Goal: Transaction & Acquisition: Purchase product/service

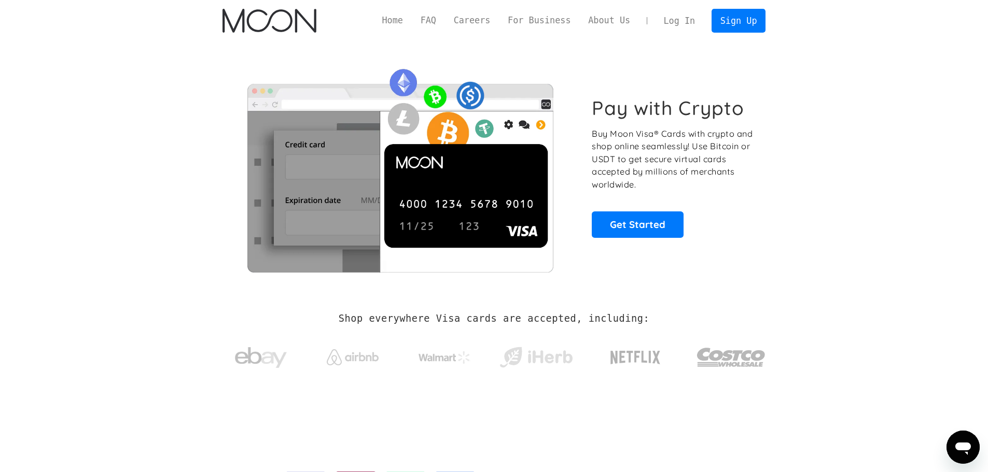
click at [693, 23] on link "Log In" at bounding box center [679, 20] width 49 height 23
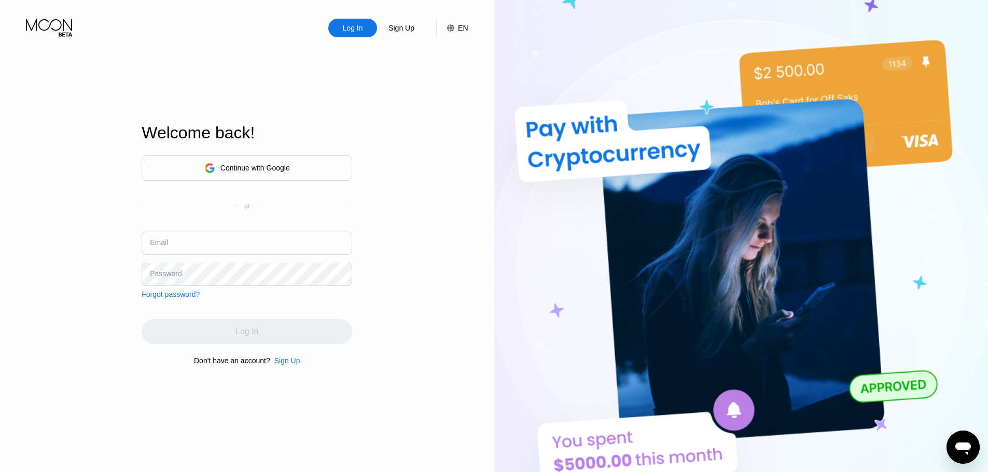
click at [274, 248] on input "text" at bounding box center [247, 243] width 211 height 23
paste input "[EMAIL_ADDRESS][DOMAIN_NAME]"
type input "[EMAIL_ADDRESS][DOMAIN_NAME]"
click at [248, 289] on div "Continue with Google or Email danieltompkins1959@maillv.com Password Forgot pas…" at bounding box center [247, 227] width 211 height 143
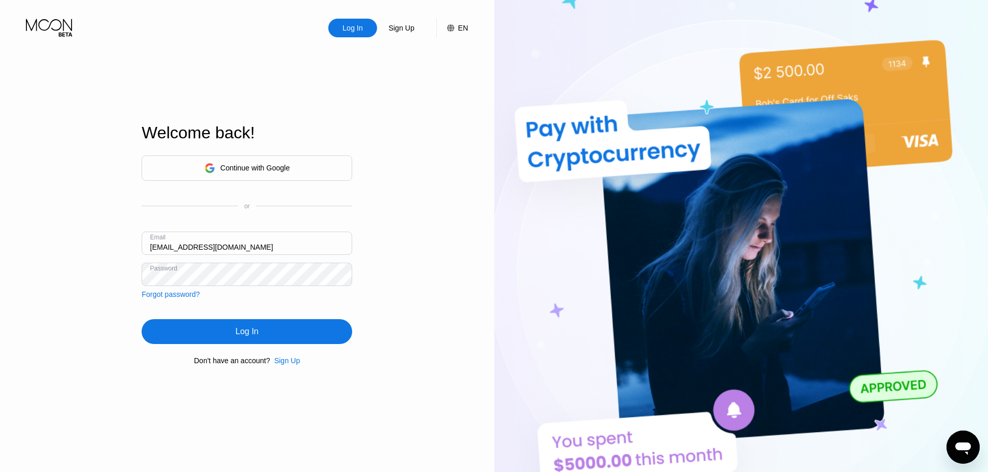
click at [267, 316] on div "Continue with Google or Email danieltompkins1959@maillv.com Password Forgot pas…" at bounding box center [247, 260] width 211 height 211
click at [269, 332] on div "Log In" at bounding box center [247, 331] width 211 height 25
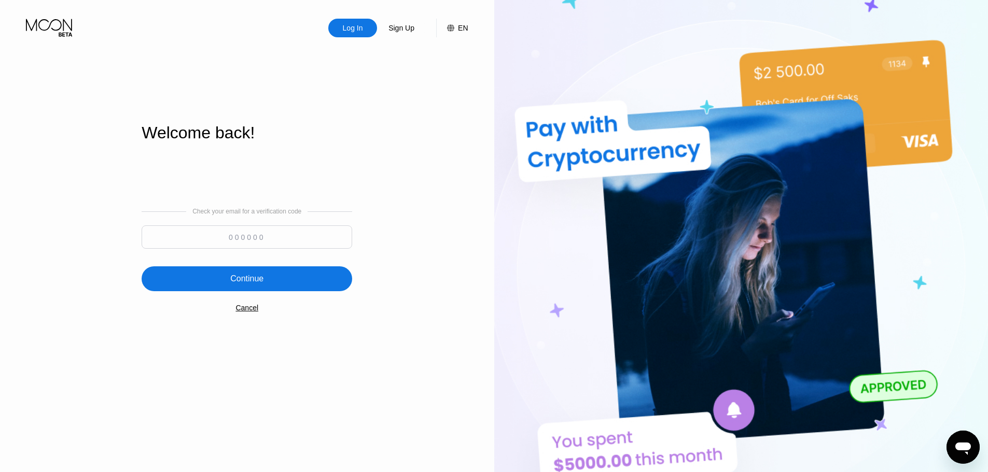
click at [271, 235] on input at bounding box center [247, 237] width 211 height 23
paste input "757459"
type input "757459"
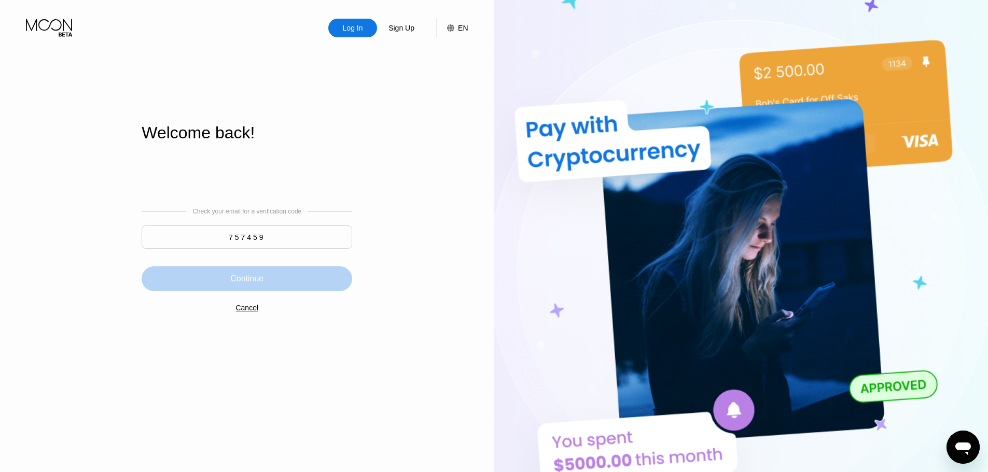
click at [291, 276] on div "Continue" at bounding box center [247, 279] width 211 height 25
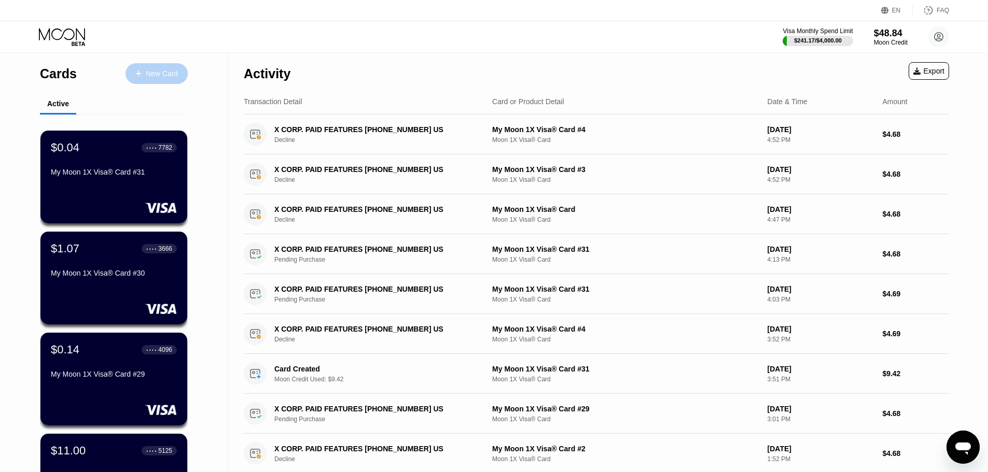
click at [161, 76] on div "New Card" at bounding box center [162, 73] width 32 height 9
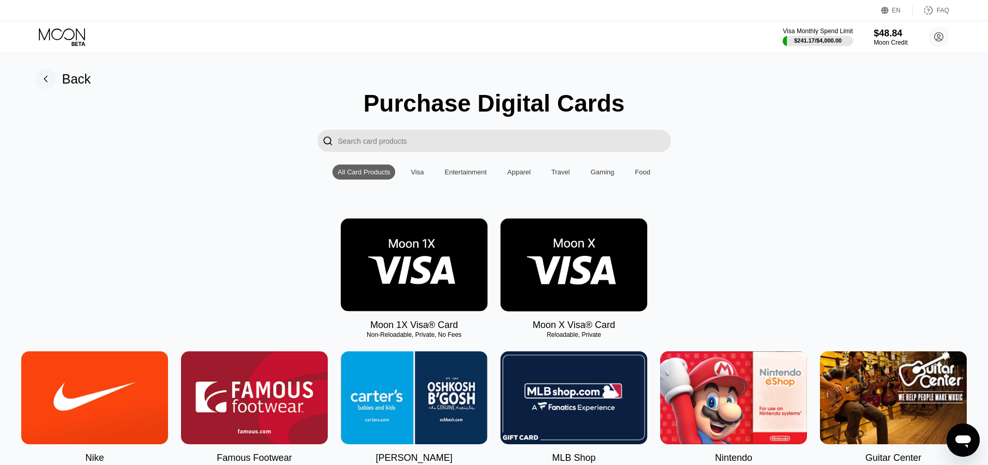
click at [401, 280] on img at bounding box center [414, 264] width 147 height 93
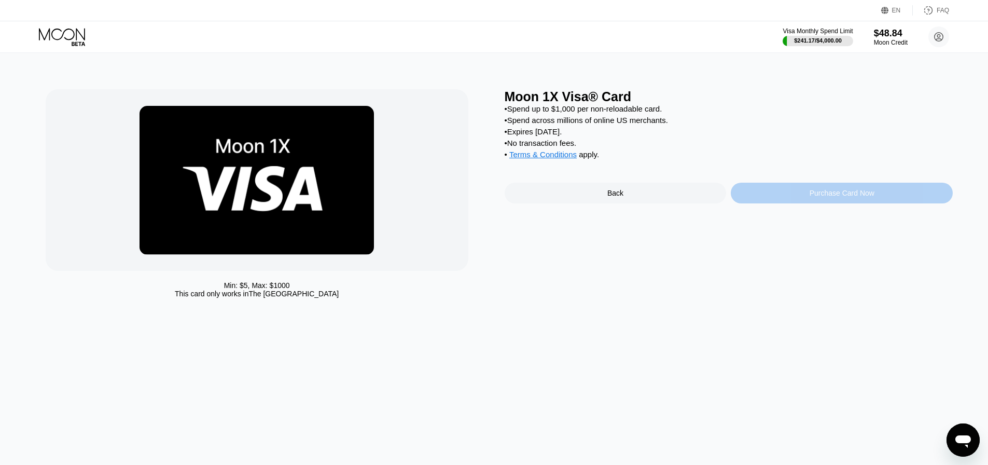
click at [776, 203] on div "Purchase Card Now" at bounding box center [842, 193] width 222 height 21
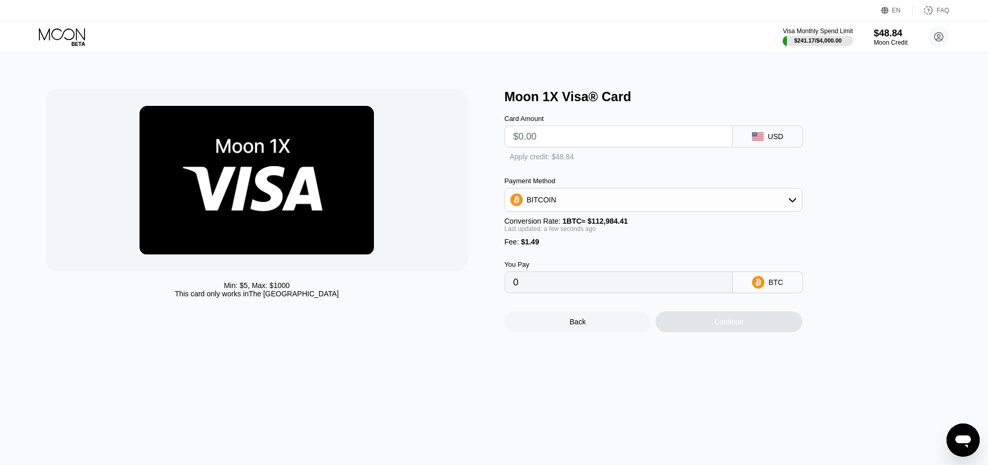
click at [604, 146] on input "text" at bounding box center [618, 136] width 211 height 21
type input "$9"
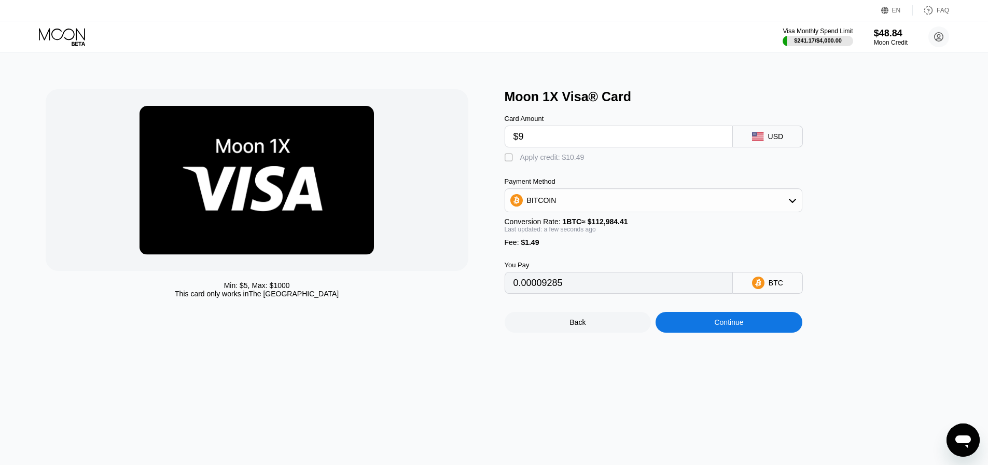
type input "0.00009285"
type input "$9.5"
type input "0.00009728"
type input "$9.5"
click at [565, 161] on div "Apply credit: $10.99" at bounding box center [552, 157] width 64 height 8
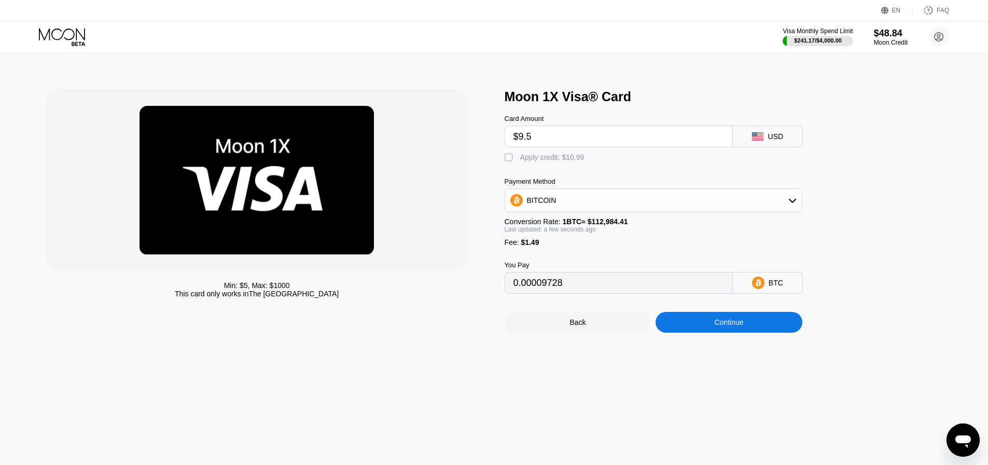
type input "0"
click at [738, 326] on div "Continue" at bounding box center [728, 322] width 29 height 8
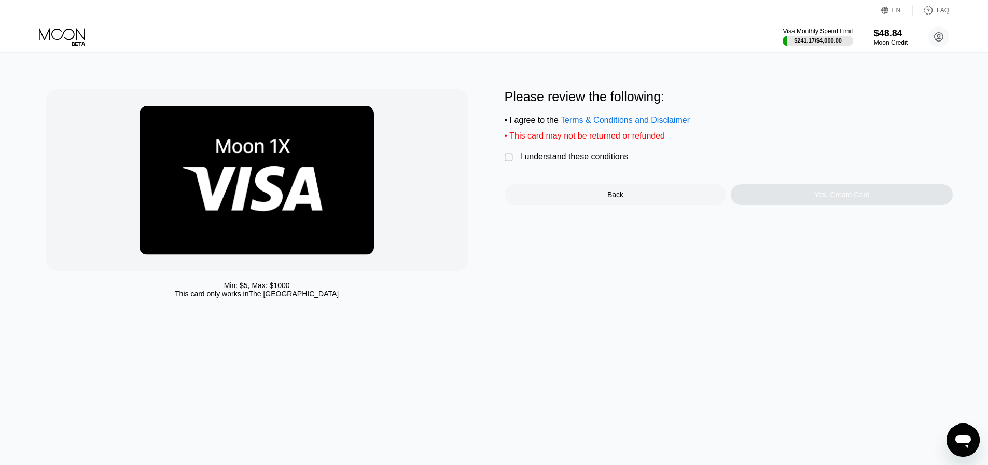
click at [553, 161] on div "I understand these conditions" at bounding box center [574, 156] width 108 height 9
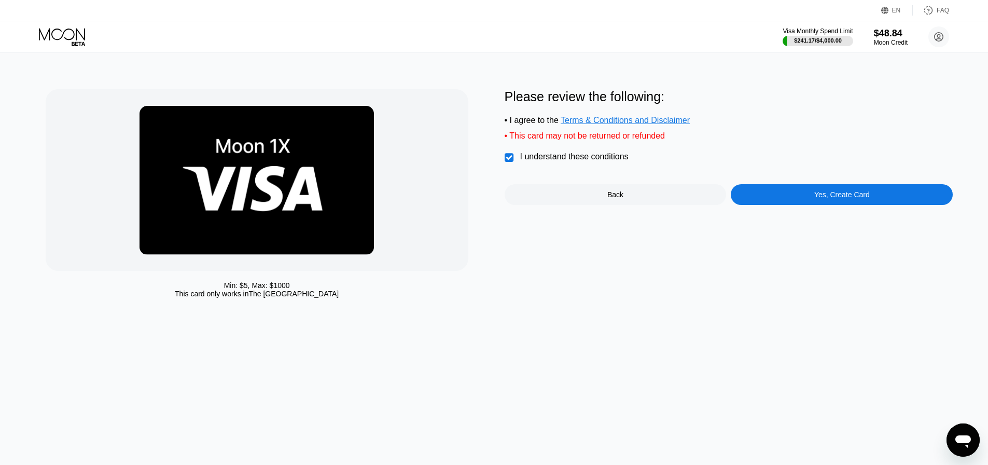
click at [813, 204] on div "Yes, Create Card" at bounding box center [842, 194] width 222 height 21
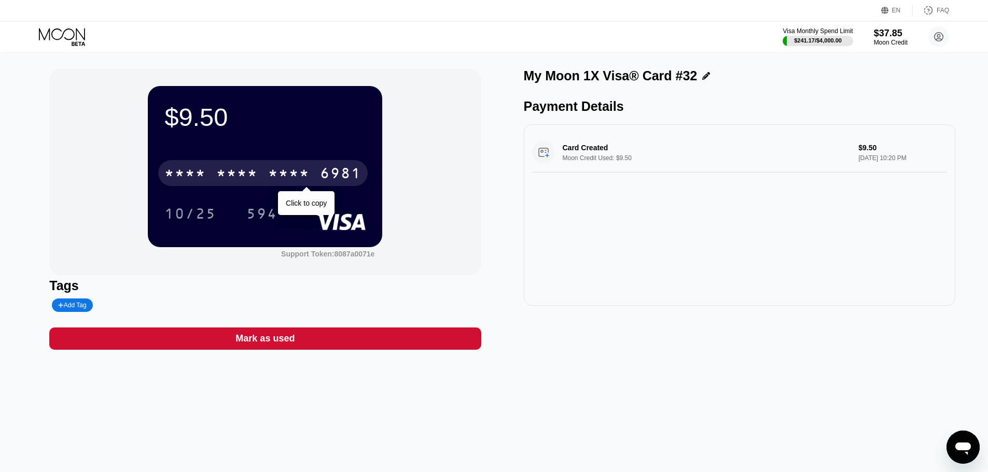
click at [240, 181] on div "* * * *" at bounding box center [236, 174] width 41 height 17
click at [267, 173] on div "4513 6500 2091 6981" at bounding box center [262, 173] width 209 height 26
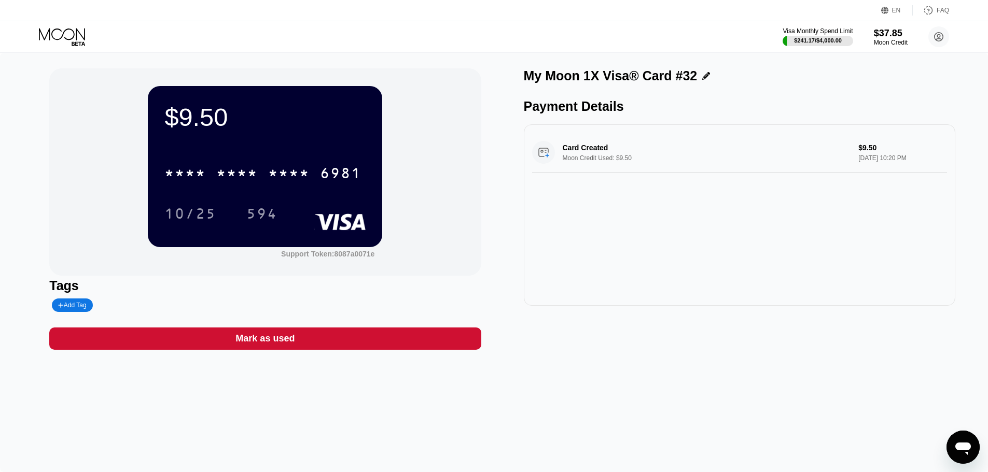
click at [286, 176] on div "* * * *" at bounding box center [288, 174] width 41 height 17
